Goal: Task Accomplishment & Management: Complete application form

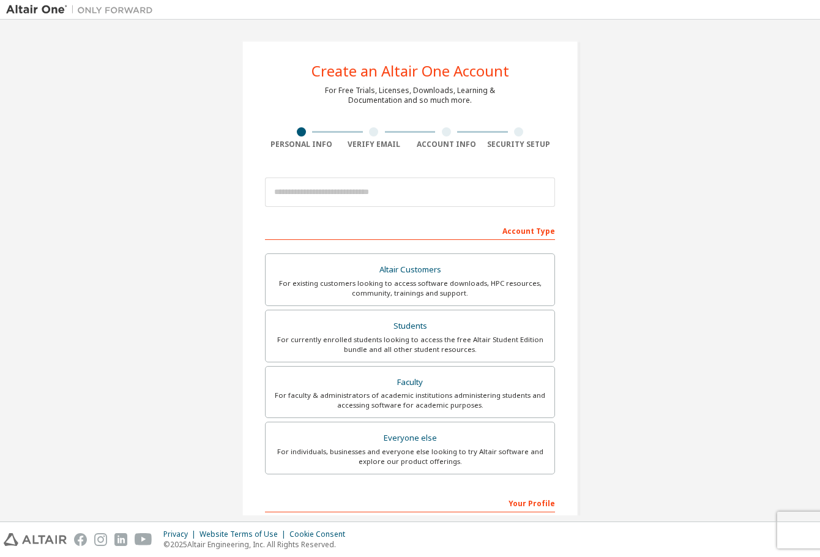
drag, startPoint x: 792, startPoint y: 1, endPoint x: 187, endPoint y: 192, distance: 634.7
click at [207, 183] on div "Create an Altair One Account For Free Trials, Licenses, Downloads, Learning & D…" at bounding box center [410, 350] width 808 height 648
click at [684, 202] on div "Create an Altair One Account For Free Trials, Licenses, Downloads, Learning & D…" at bounding box center [410, 350] width 808 height 648
click at [474, 267] on div "Altair Customers" at bounding box center [410, 269] width 274 height 17
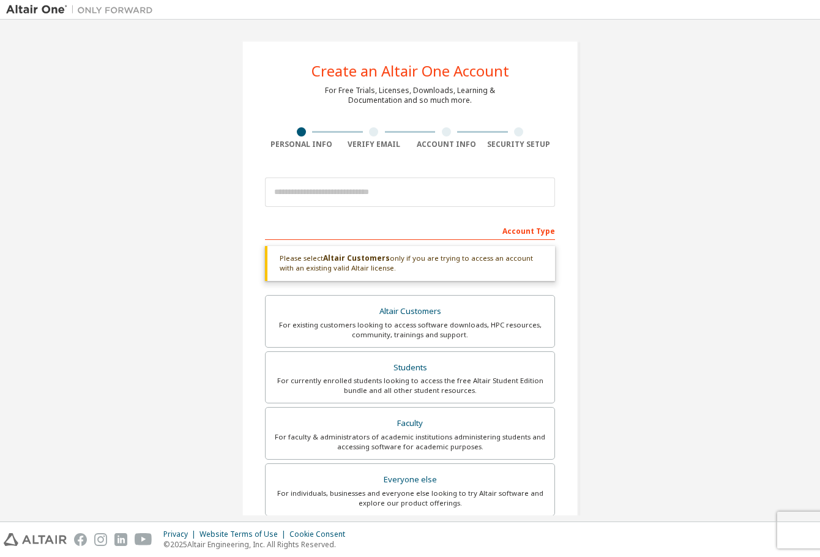
click at [751, 296] on div "Create an Altair One Account For Free Trials, Licenses, Downloads, Learning & D…" at bounding box center [410, 371] width 808 height 690
click at [758, 306] on div "Create an Altair One Account For Free Trials, Licenses, Downloads, Learning & D…" at bounding box center [410, 371] width 808 height 690
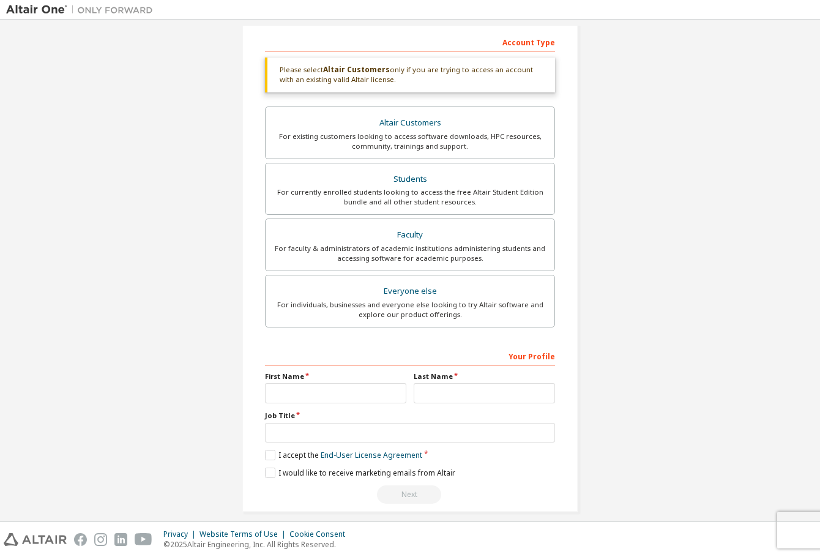
scroll to position [200, 0]
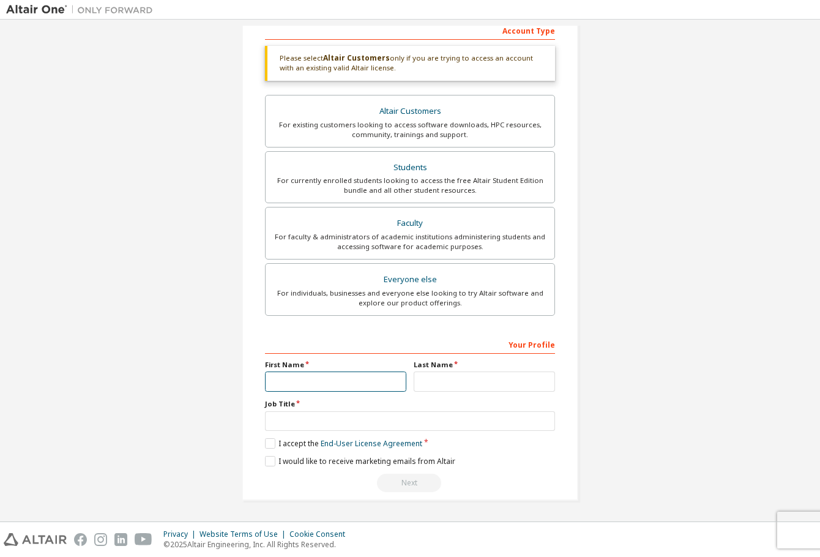
click at [351, 386] on input "text" at bounding box center [335, 381] width 141 height 20
type input "******"
type input "*******"
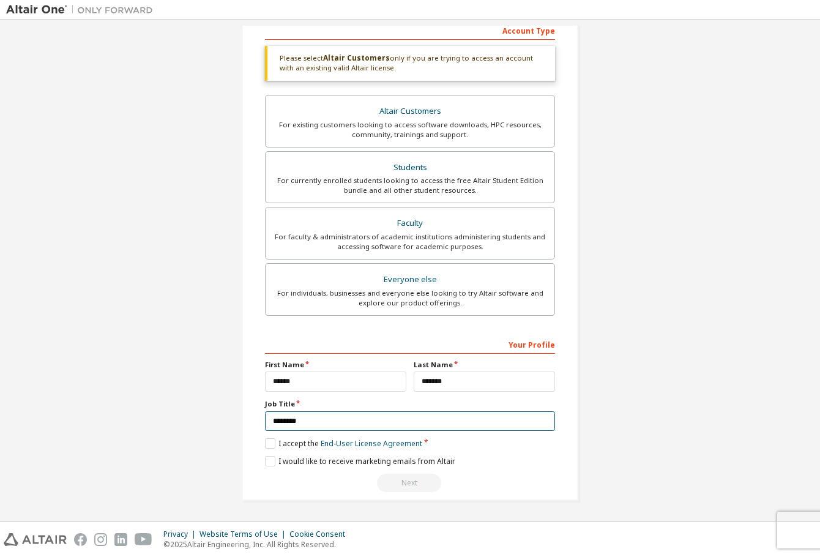
type input "********"
click at [675, 403] on div "Create an Altair One Account For Free Trials, Licenses, Downloads, Learning & D…" at bounding box center [410, 171] width 808 height 690
drag, startPoint x: 690, startPoint y: 411, endPoint x: 627, endPoint y: 411, distance: 63.0
click at [683, 411] on div "Create an Altair One Account For Free Trials, Licenses, Downloads, Learning & D…" at bounding box center [410, 171] width 808 height 690
click at [268, 439] on label "I accept the End-User License Agreement" at bounding box center [343, 443] width 157 height 10
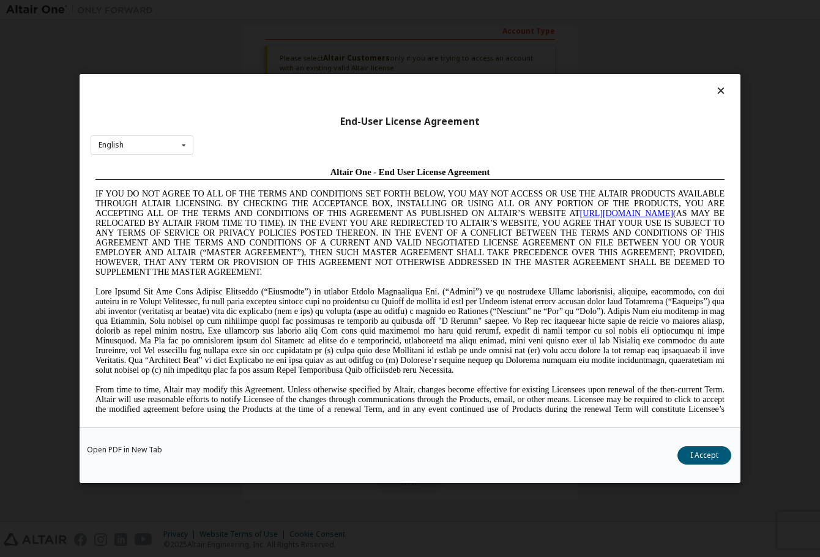
scroll to position [0, 0]
click at [707, 449] on button "I Accept" at bounding box center [704, 455] width 54 height 18
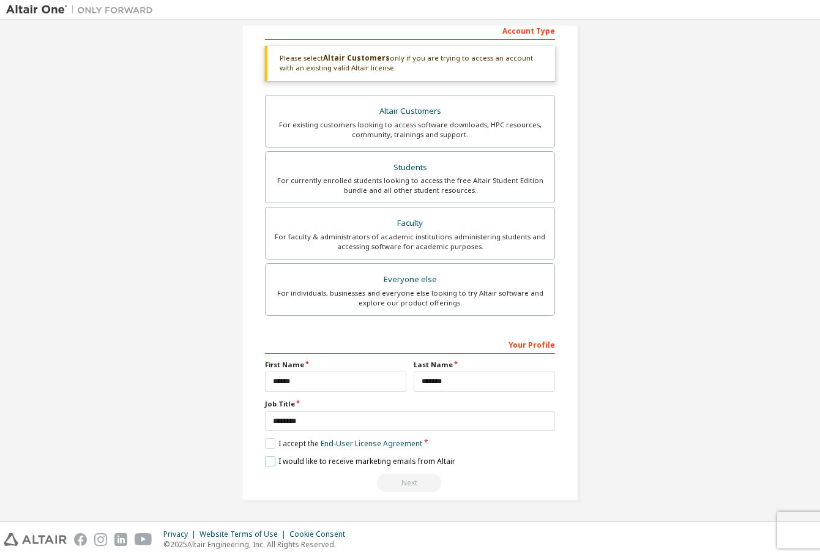
drag, startPoint x: 266, startPoint y: 463, endPoint x: 212, endPoint y: 444, distance: 57.1
click at [212, 444] on div "Create an Altair One Account For Free Trials, Licenses, Downloads, Learning & D…" at bounding box center [410, 171] width 808 height 690
click at [660, 387] on div "Create an Altair One Account For Free Trials, Licenses, Downloads, Learning & D…" at bounding box center [410, 171] width 808 height 690
click at [668, 397] on div "Create an Altair One Account For Free Trials, Licenses, Downloads, Learning & D…" at bounding box center [410, 171] width 808 height 690
drag, startPoint x: 763, startPoint y: 265, endPoint x: 756, endPoint y: 285, distance: 20.7
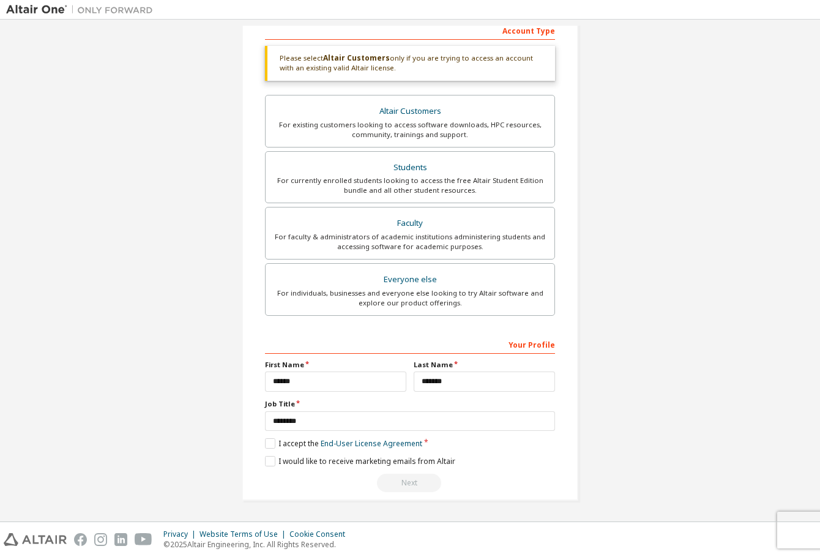
click at [763, 265] on div "Create an Altair One Account For Free Trials, Licenses, Downloads, Learning & D…" at bounding box center [410, 171] width 808 height 690
click at [746, 310] on div "Create an Altair One Account For Free Trials, Licenses, Downloads, Learning & D…" at bounding box center [410, 171] width 808 height 690
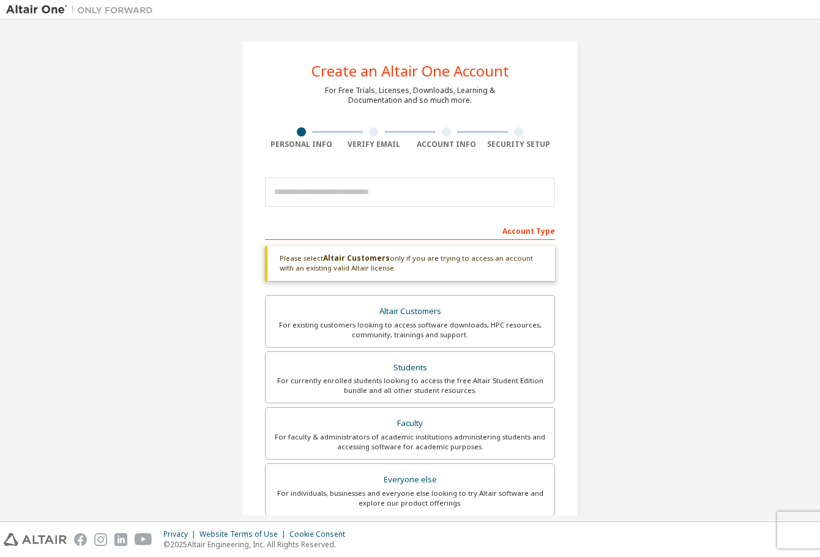
click at [475, 266] on div "Please select Altair Customers only if you are trying to access an account with…" at bounding box center [410, 263] width 290 height 35
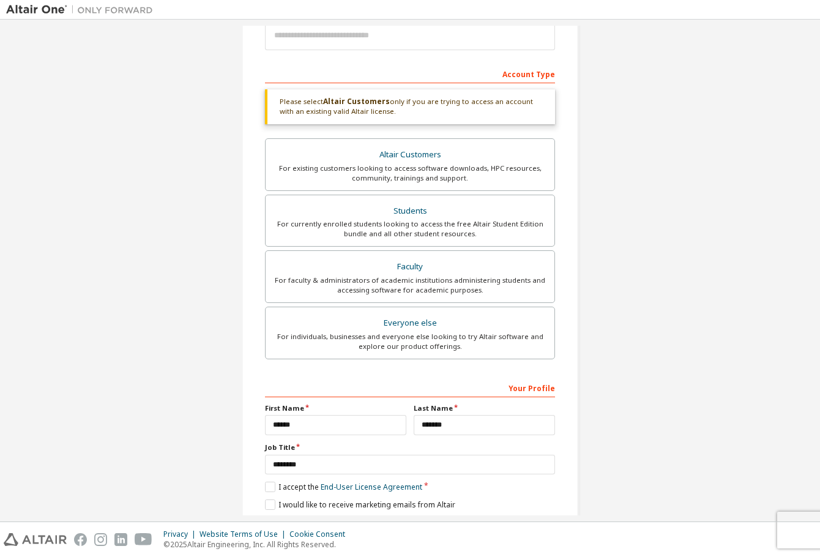
scroll to position [200, 0]
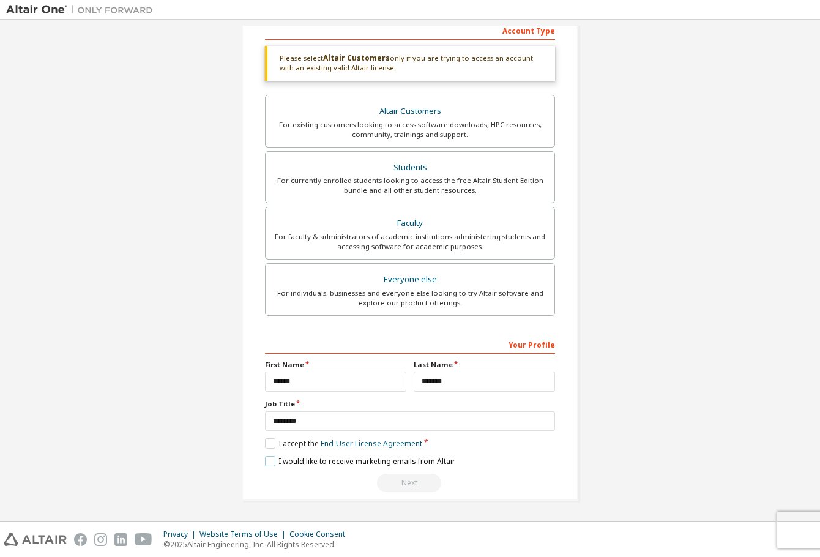
click at [266, 458] on label "I would like to receive marketing emails from Altair" at bounding box center [360, 461] width 190 height 10
click at [265, 460] on label "I would like to receive marketing emails from Altair" at bounding box center [360, 461] width 190 height 10
click at [414, 469] on div "Next" at bounding box center [410, 483] width 290 height 18
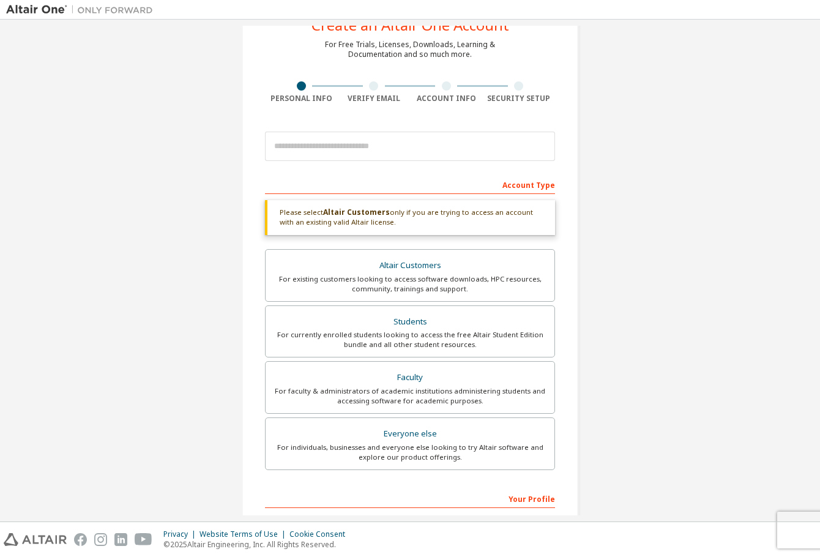
scroll to position [0, 0]
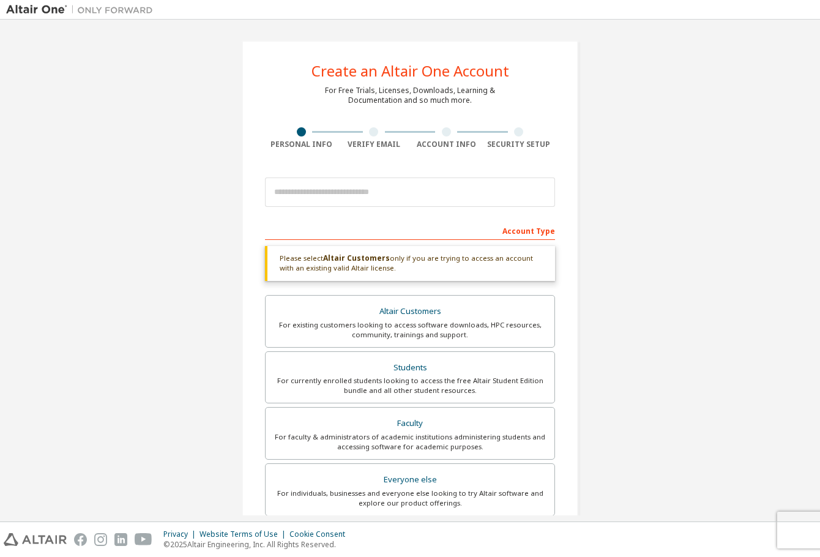
click at [474, 271] on div "Please select Altair Customers only if you are trying to access an account with…" at bounding box center [410, 263] width 290 height 35
drag, startPoint x: 645, startPoint y: 305, endPoint x: 638, endPoint y: 330, distance: 26.1
click at [646, 305] on div "Create an Altair One Account For Free Trials, Licenses, Downloads, Learning & D…" at bounding box center [410, 371] width 808 height 690
click at [355, 133] on div at bounding box center [374, 131] width 73 height 9
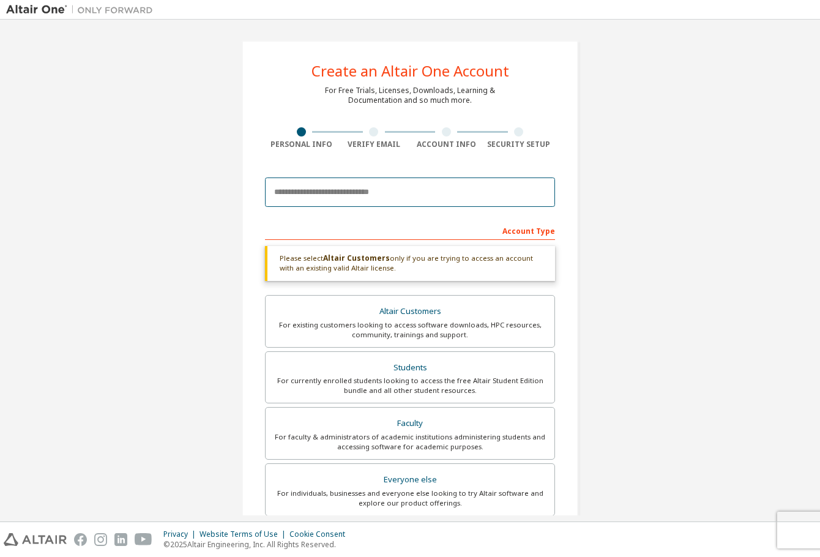
click at [381, 185] on input "email" at bounding box center [410, 191] width 290 height 29
type input "**********"
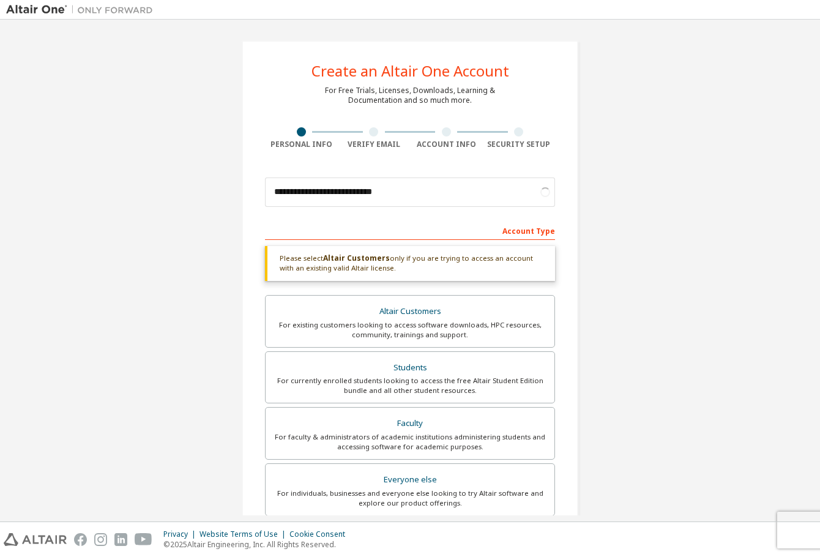
click at [657, 200] on div "**********" at bounding box center [410, 371] width 808 height 690
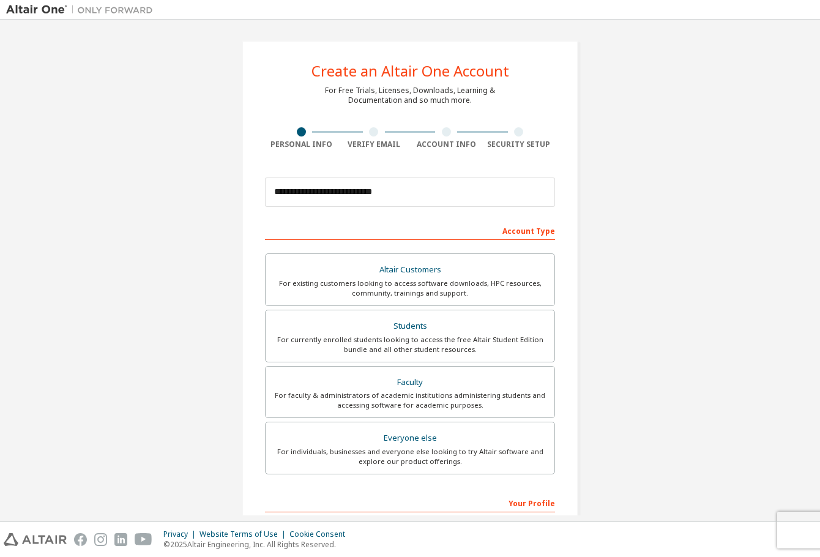
drag, startPoint x: 746, startPoint y: 225, endPoint x: 744, endPoint y: 259, distance: 34.3
click at [747, 229] on div "**********" at bounding box center [410, 350] width 808 height 648
click at [744, 259] on div "**********" at bounding box center [410, 350] width 808 height 648
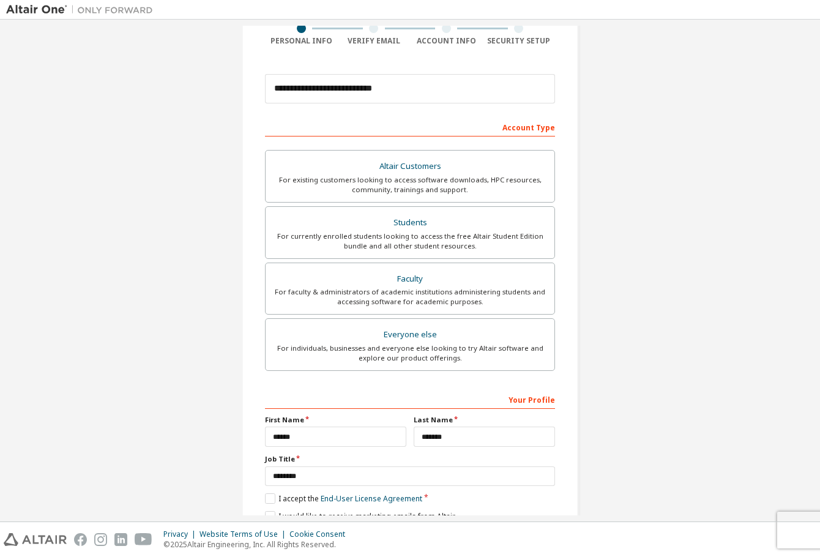
scroll to position [159, 0]
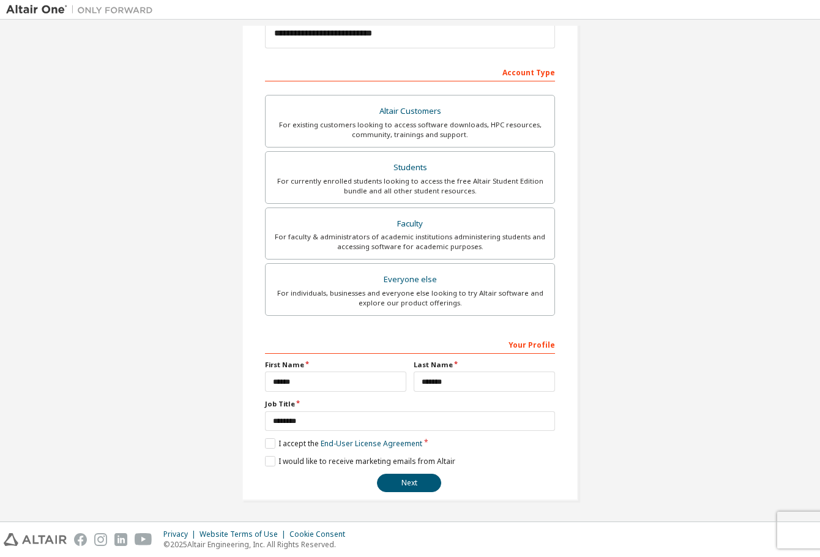
click at [689, 365] on div "**********" at bounding box center [410, 191] width 808 height 648
click at [400, 469] on button "Next" at bounding box center [409, 483] width 64 height 18
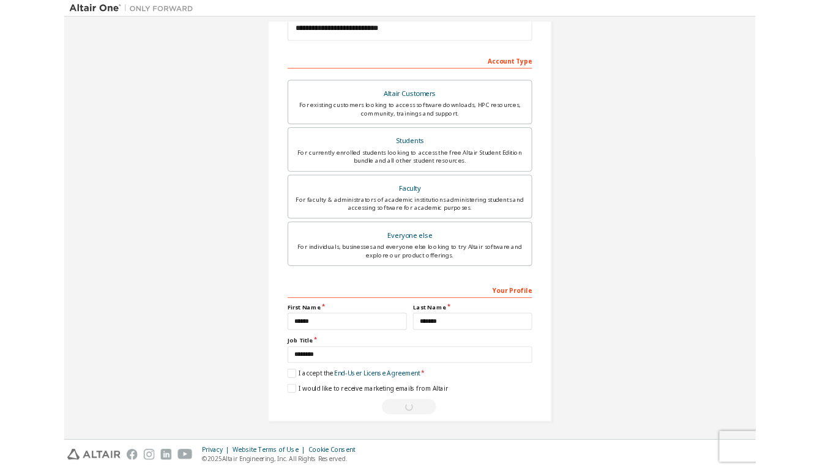
scroll to position [0, 0]
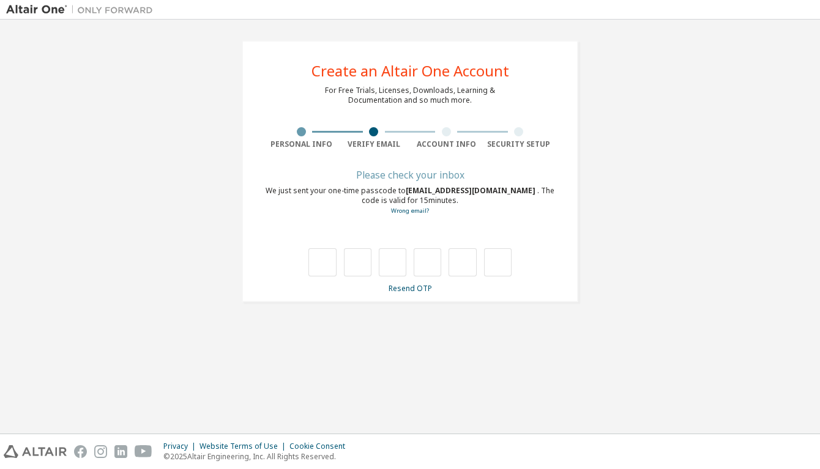
click at [665, 205] on div "**********" at bounding box center [410, 171] width 808 height 291
click at [329, 265] on input "text" at bounding box center [322, 262] width 28 height 28
type input "*"
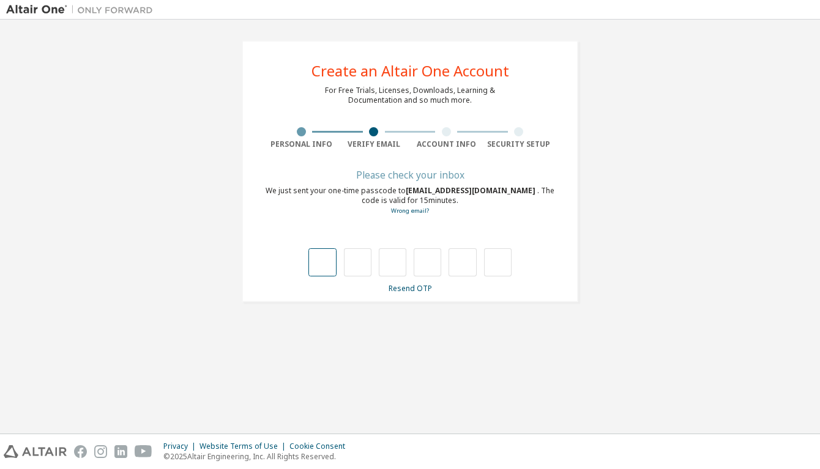
type input "*"
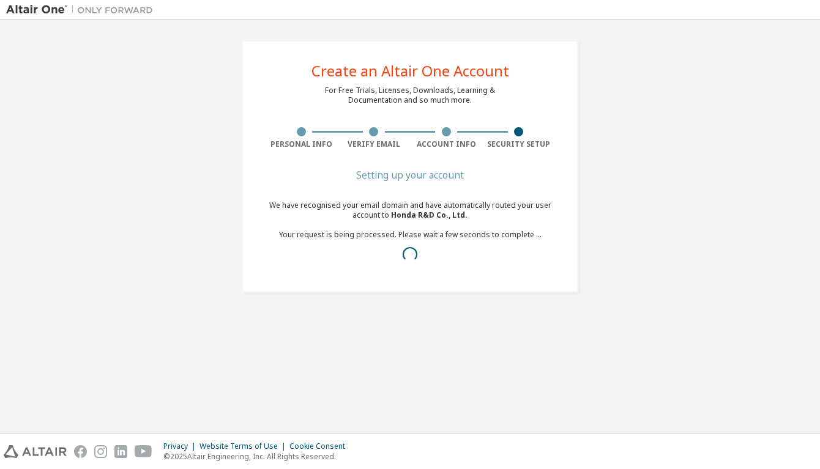
click at [655, 214] on div "Create an Altair One Account For Free Trials, Licenses, Downloads, Learning & D…" at bounding box center [410, 167] width 808 height 282
